Goal: Task Accomplishment & Management: Complete application form

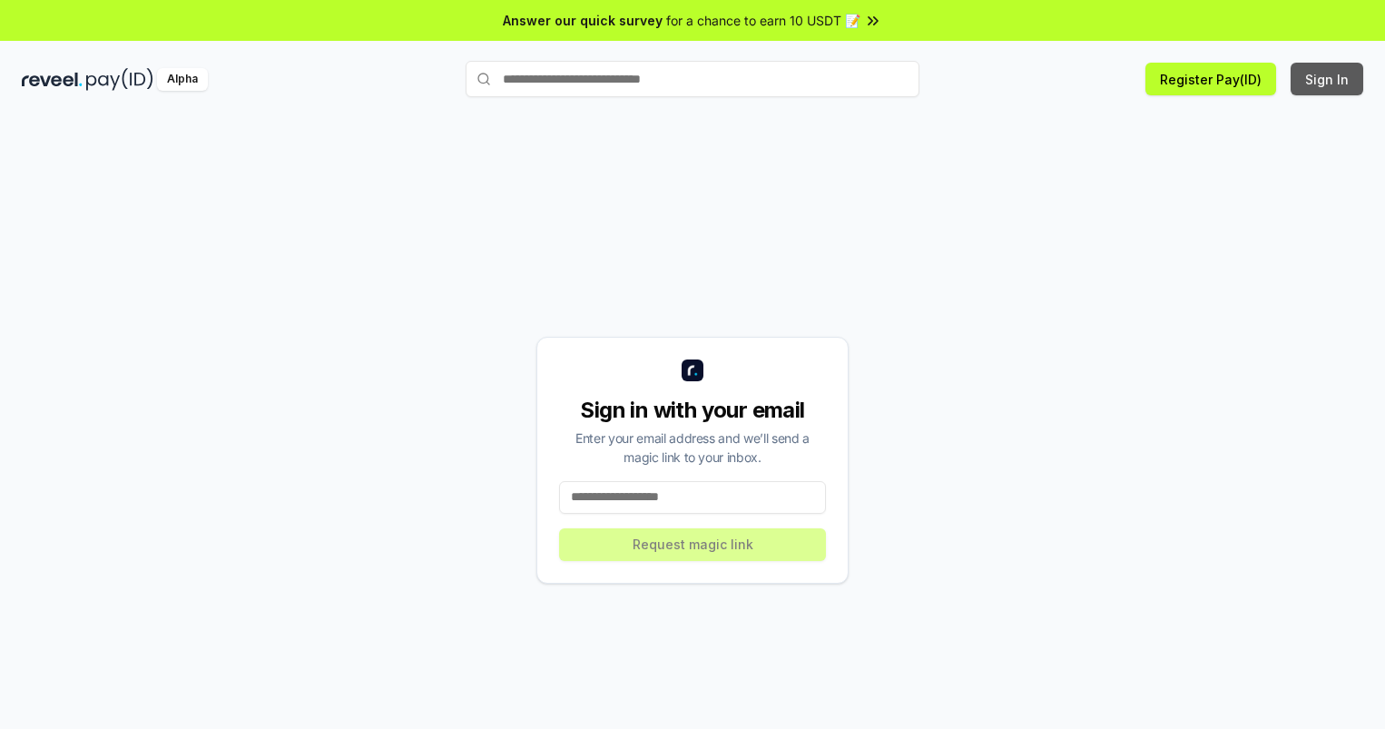
click at [1328, 79] on button "Sign In" at bounding box center [1326, 79] width 73 height 33
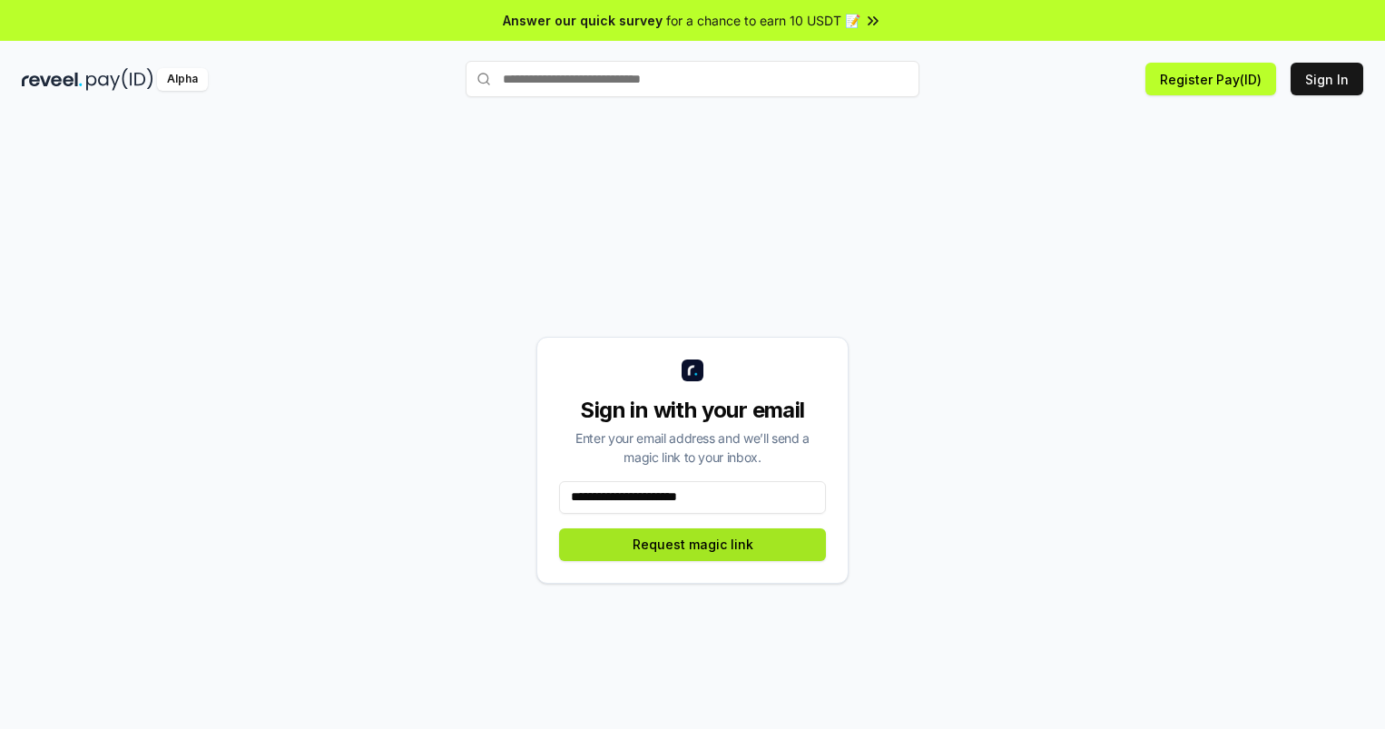
type input "**********"
click at [692, 544] on button "Request magic link" at bounding box center [692, 544] width 267 height 33
